Goal: Information Seeking & Learning: Check status

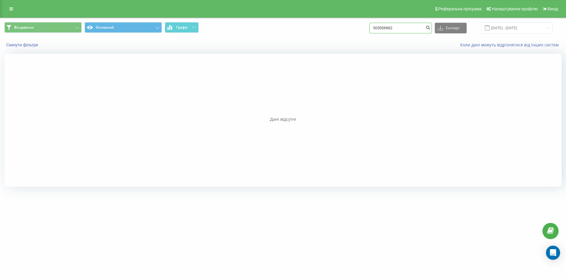
click at [416, 27] on input "503556662" at bounding box center [400, 28] width 63 height 11
drag, startPoint x: 416, startPoint y: 27, endPoint x: 285, endPoint y: 39, distance: 131.4
click at [256, 28] on div "Всі дзвінки Основний Графік 503556662 Експорт .csv .xls .xlsx 22.06.2025 - 22.0…" at bounding box center [282, 27] width 557 height 11
paste input "+380 66 340 4154"
type input "0663404154"
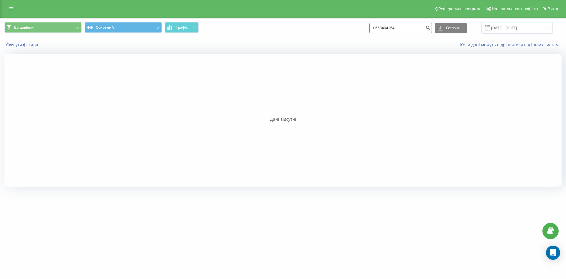
click at [393, 27] on input "0663404154" at bounding box center [400, 28] width 63 height 11
drag, startPoint x: 382, startPoint y: 26, endPoint x: 371, endPoint y: 27, distance: 10.7
click at [371, 27] on div "Всі дзвінки Основний Графік 0663404154 Експорт .csv .xls .xlsx 23.06.2025 - 23.…" at bounding box center [282, 27] width 557 height 11
type input "663404154"
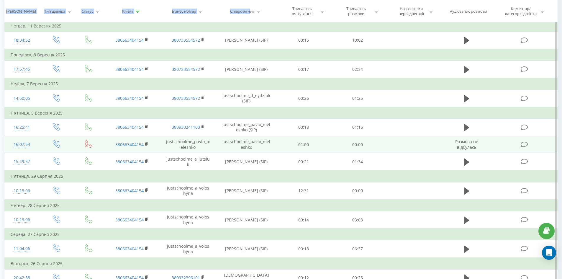
scroll to position [118, 0]
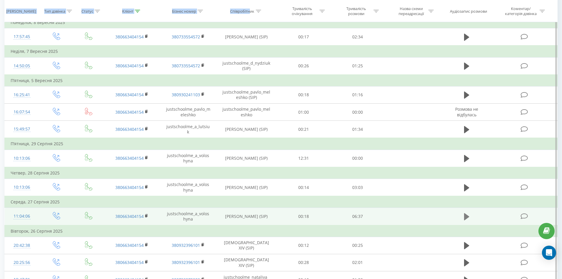
click at [464, 213] on icon at bounding box center [466, 216] width 5 height 8
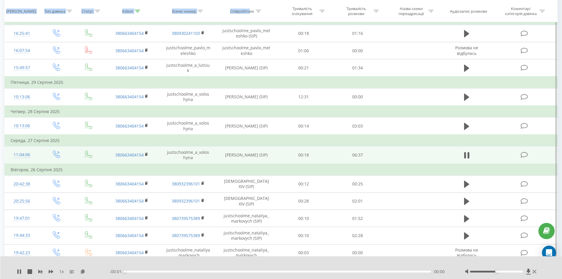
scroll to position [206, 0]
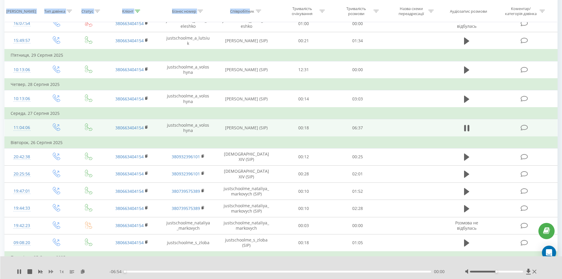
click at [49, 270] on icon at bounding box center [51, 271] width 5 height 4
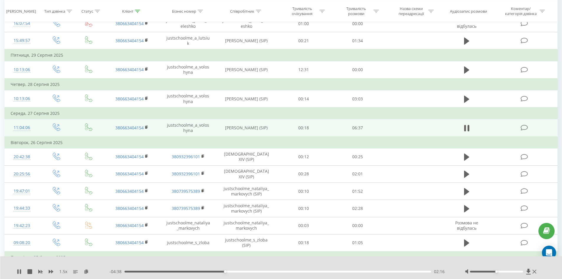
click at [319, 270] on div "- 04:38 02:16 02:16" at bounding box center [279, 271] width 341 height 6
click at [320, 272] on div "02:16" at bounding box center [277, 271] width 307 height 2
click at [349, 272] on div "- 02:27 04:27 04:27" at bounding box center [279, 271] width 341 height 6
click at [350, 272] on div "04:28" at bounding box center [277, 271] width 307 height 2
click at [330, 271] on div "05:15" at bounding box center [277, 271] width 307 height 2
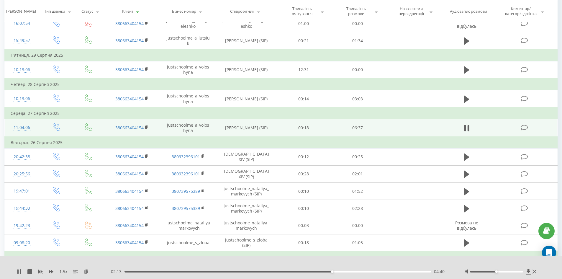
click at [336, 272] on div "04:40" at bounding box center [277, 271] width 307 height 2
click at [307, 271] on div "05:09" at bounding box center [277, 271] width 307 height 2
click at [336, 271] on div "06:41" at bounding box center [277, 271] width 307 height 2
click at [324, 271] on div "04:49" at bounding box center [277, 271] width 307 height 2
click at [328, 271] on div "04:34" at bounding box center [277, 271] width 307 height 2
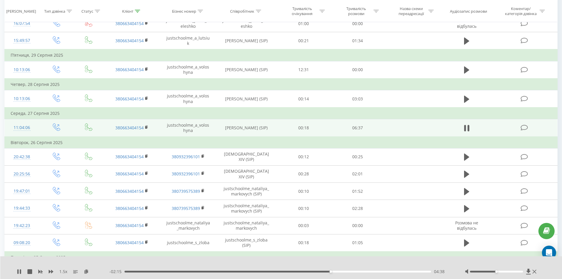
click at [333, 270] on div "04:38" at bounding box center [277, 271] width 307 height 2
click at [339, 271] on div "04:45" at bounding box center [277, 271] width 307 height 2
drag, startPoint x: 346, startPoint y: 272, endPoint x: 350, endPoint y: 272, distance: 3.8
click at [348, 272] on div "- 02:02 04:52 04:52" at bounding box center [279, 271] width 341 height 6
click at [357, 272] on div "04:53" at bounding box center [277, 271] width 307 height 2
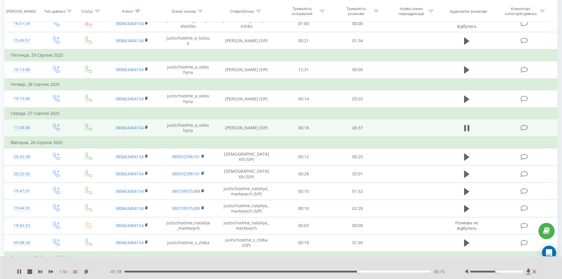
click at [375, 269] on div "- 01:38 05:15 05:15" at bounding box center [279, 271] width 341 height 6
click at [365, 272] on div "- 01:37 05:16 05:16" at bounding box center [279, 271] width 341 height 6
click at [365, 271] on div "05:17" at bounding box center [277, 271] width 307 height 2
click at [374, 271] on div "05:26" at bounding box center [277, 271] width 307 height 2
click at [382, 271] on div "05:39" at bounding box center [277, 271] width 307 height 2
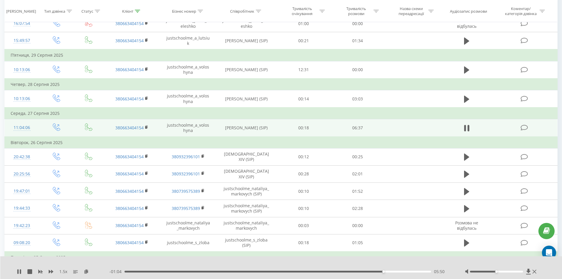
click at [389, 271] on div "05:50" at bounding box center [277, 271] width 307 height 2
click at [397, 272] on div "06:01" at bounding box center [277, 271] width 307 height 2
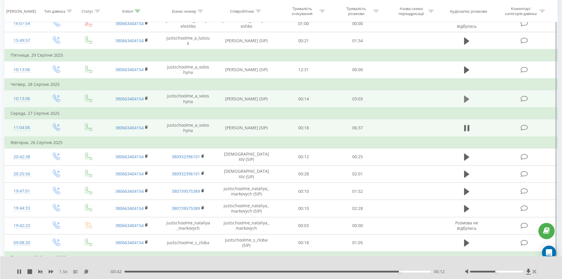
click at [464, 101] on icon at bounding box center [466, 99] width 5 height 8
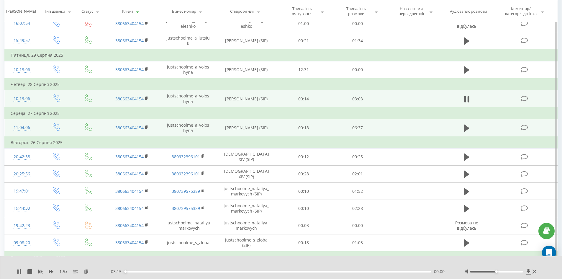
click at [135, 270] on div "00:00" at bounding box center [277, 271] width 307 height 2
click at [160, 272] on div "00:13" at bounding box center [277, 271] width 307 height 2
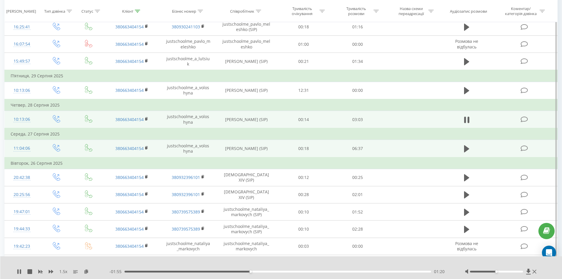
scroll to position [236, 0]
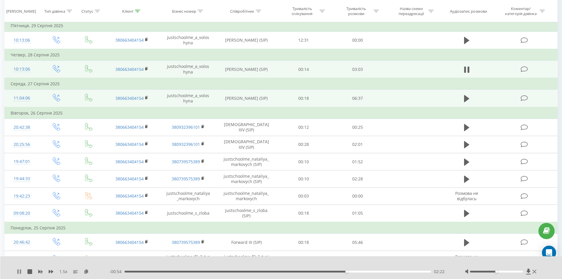
click at [17, 274] on button at bounding box center [19, 271] width 5 height 5
